Goal: Transaction & Acquisition: Book appointment/travel/reservation

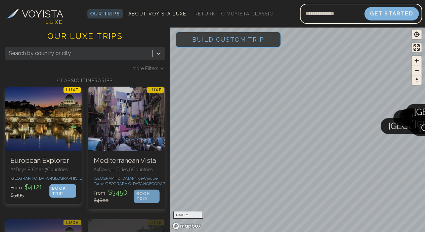
click at [85, 55] on div at bounding box center [79, 53] width 140 height 9
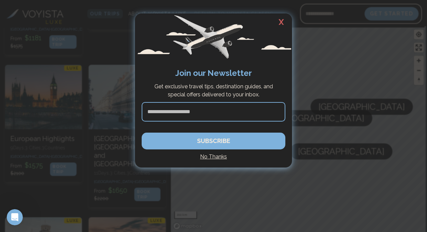
type input "**********"
click at [281, 22] on h2 "X" at bounding box center [281, 21] width 21 height 17
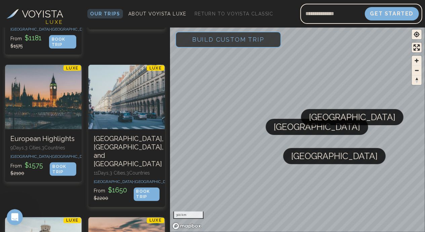
click at [185, 213] on div "300 km" at bounding box center [188, 214] width 30 height 7
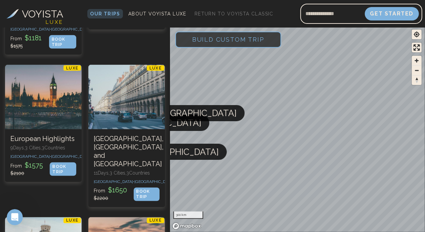
drag, startPoint x: 351, startPoint y: 113, endPoint x: 193, endPoint y: 109, distance: 158.8
click at [193, 109] on span "[GEOGRAPHIC_DATA]" at bounding box center [193, 113] width 86 height 16
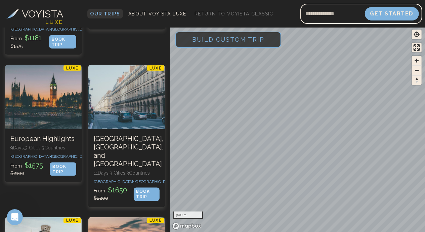
click at [105, 13] on span "Our Trips" at bounding box center [105, 13] width 30 height 5
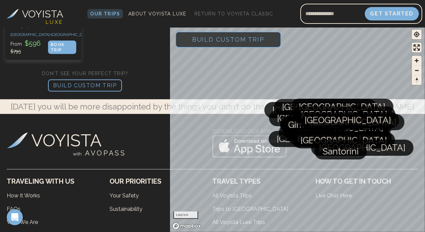
scroll to position [1694, 0]
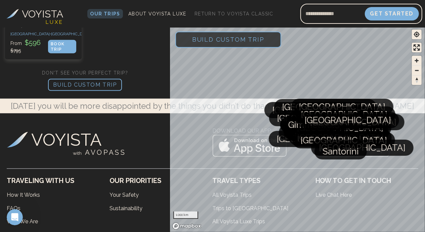
click at [103, 79] on p "BUILD CUSTOM TRIP" at bounding box center [85, 85] width 74 height 12
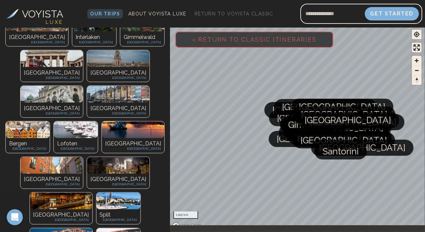
scroll to position [506, 0]
